Goal: Check status: Check status

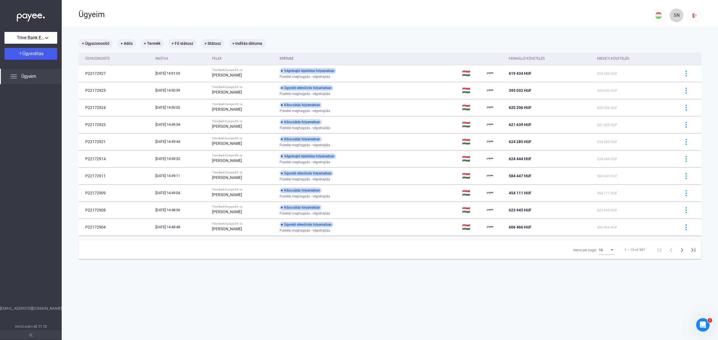
click at [672, 15] on div "SN" at bounding box center [677, 15] width 10 height 7
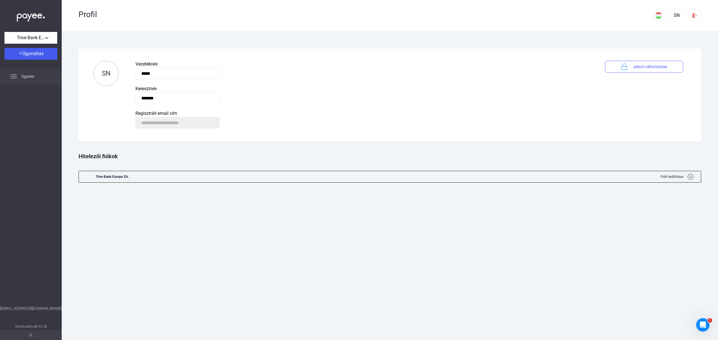
click at [29, 76] on span "Ügyeim" at bounding box center [27, 76] width 13 height 7
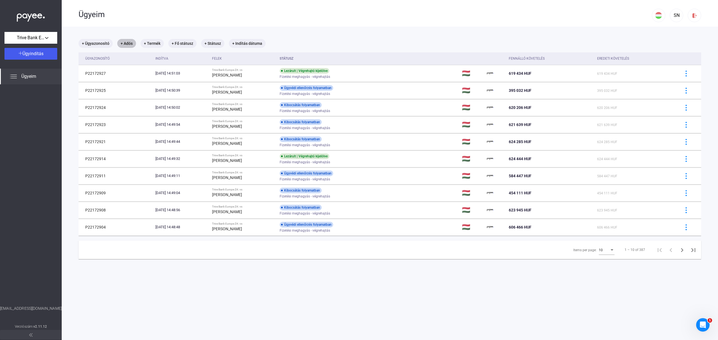
click at [131, 43] on mat-chip "+ Adós" at bounding box center [126, 43] width 19 height 9
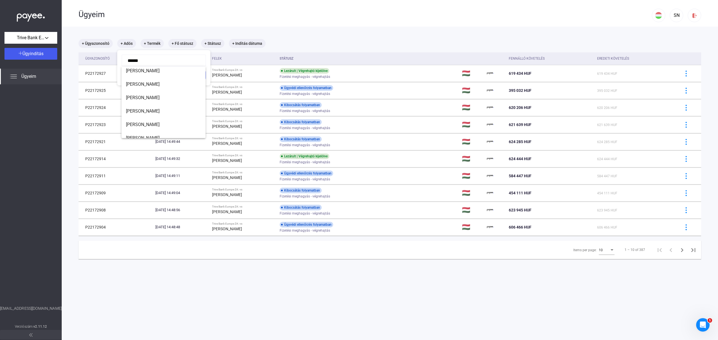
scroll to position [41, 0]
click at [146, 111] on span "[PERSON_NAME]" at bounding box center [163, 113] width 75 height 7
type input "**********"
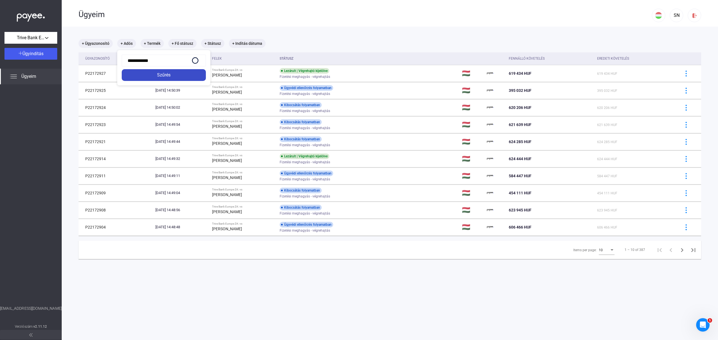
click at [188, 76] on div "Szűrés" at bounding box center [163, 75] width 81 height 7
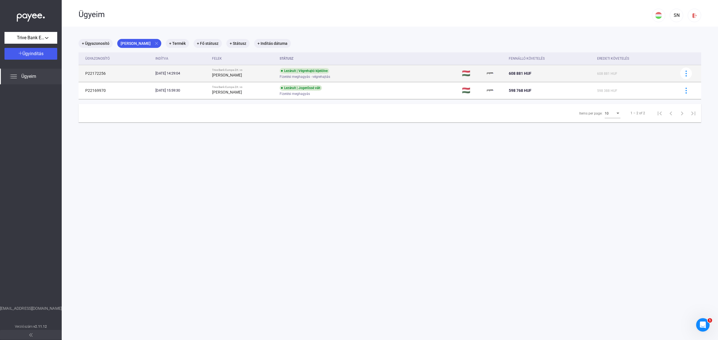
click at [369, 77] on div "Fizetési meghagyás - végrehajtás" at bounding box center [324, 77] width 89 height 4
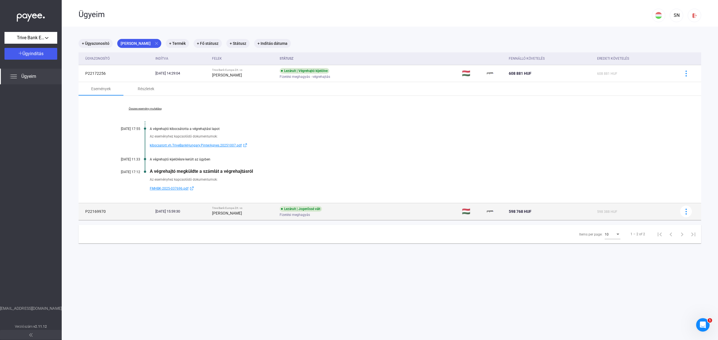
click at [361, 214] on div "Fizetési meghagyás" at bounding box center [324, 215] width 89 height 4
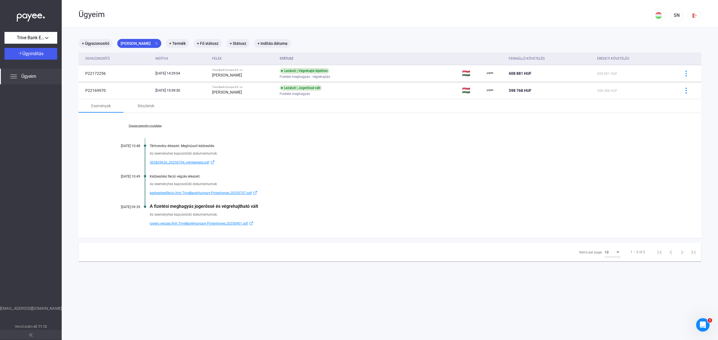
click at [148, 126] on link "Összes esemény mutatása" at bounding box center [145, 125] width 77 height 3
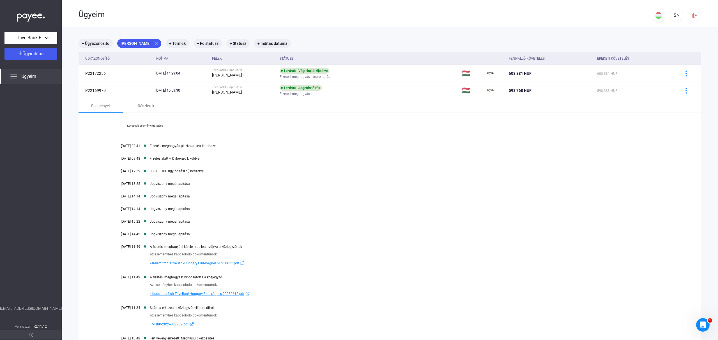
click at [208, 294] on span "kibocsatott.fmh.TriveBankHungary.PinterAgnes.20250612.pdf" at bounding box center [197, 294] width 94 height 7
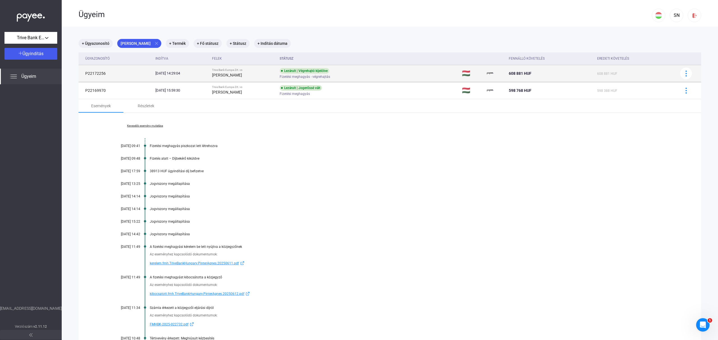
click at [330, 77] on span "Fizetési meghagyás - végrehajtás" at bounding box center [305, 76] width 50 height 7
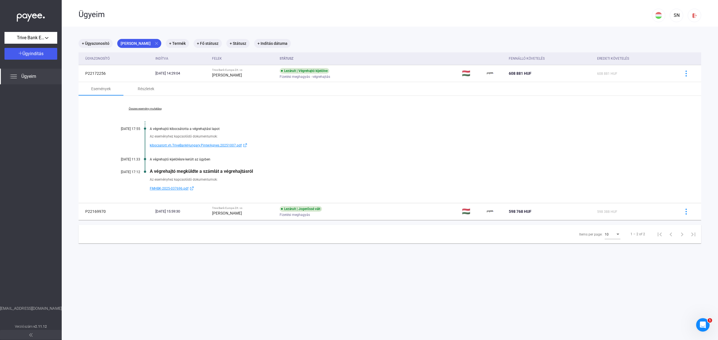
click at [230, 145] on span "kibocsatott.vh.TriveBankHungary.PinterAgnes.20251007.pdf" at bounding box center [196, 145] width 92 height 7
